Goal: Information Seeking & Learning: Learn about a topic

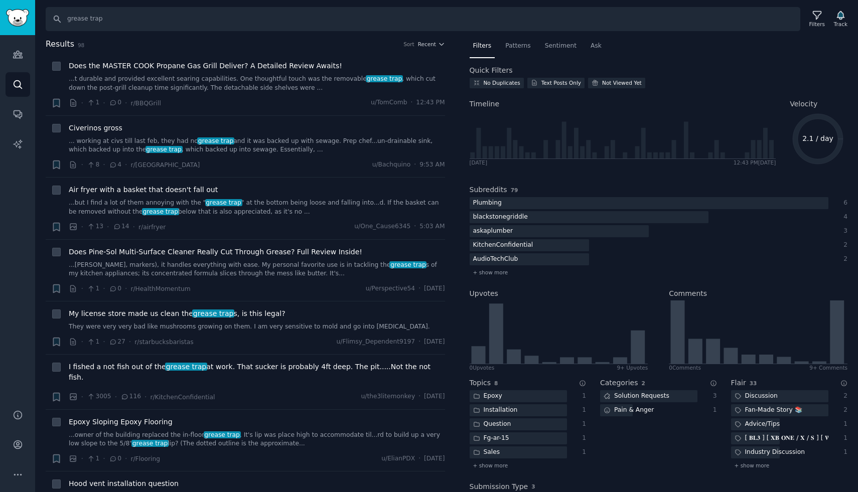
click at [159, 17] on input "grease trap" at bounding box center [423, 19] width 755 height 24
type input "g"
type input "finding contractors"
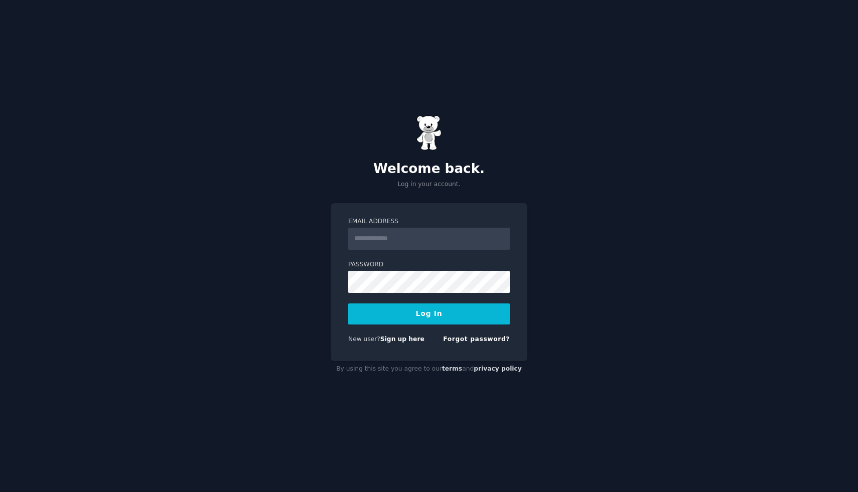
click at [433, 241] on input "Email Address" at bounding box center [429, 239] width 162 height 22
